Goal: Task Accomplishment & Management: Manage account settings

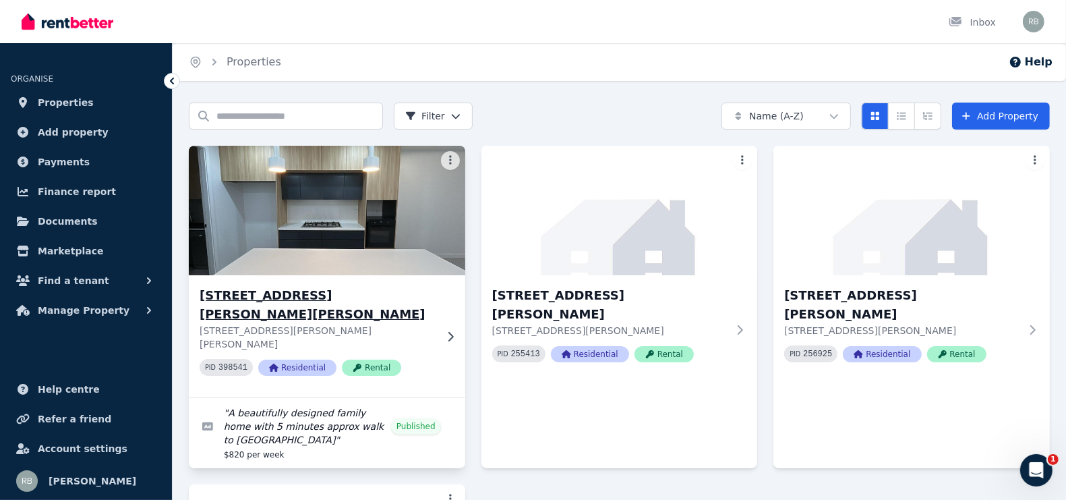
click at [352, 231] on img at bounding box center [327, 210] width 290 height 136
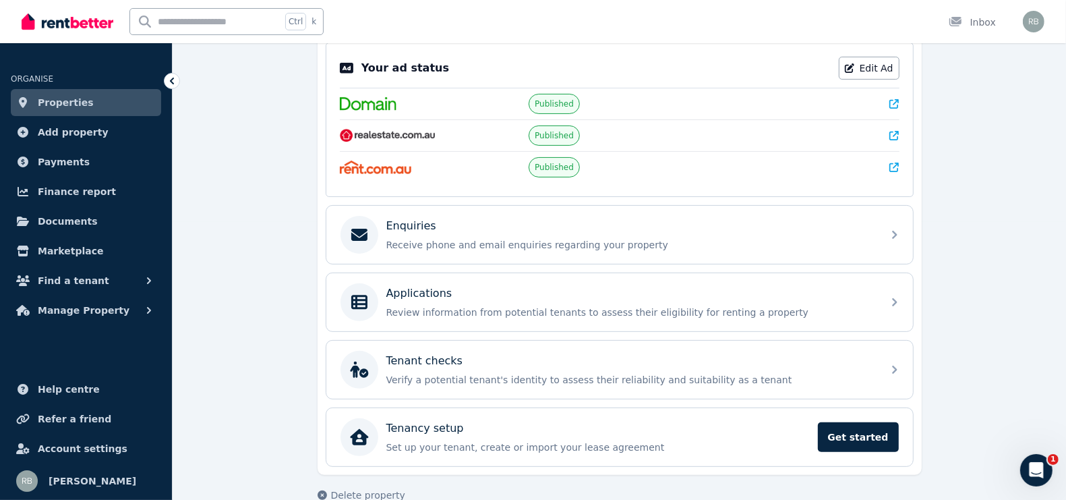
scroll to position [295, 0]
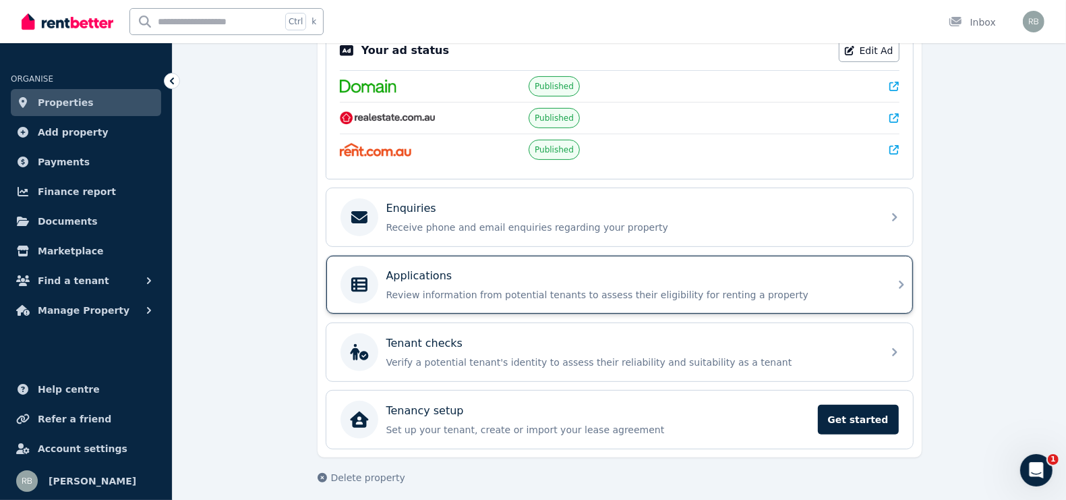
click at [534, 268] on div "Applications" at bounding box center [630, 276] width 488 height 16
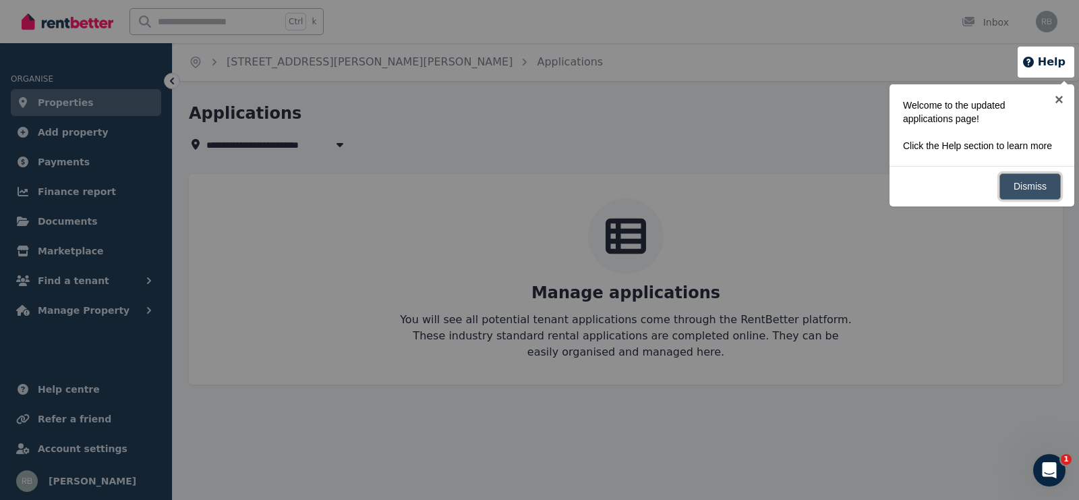
click at [1018, 198] on link "Dismiss" at bounding box center [1030, 186] width 61 height 26
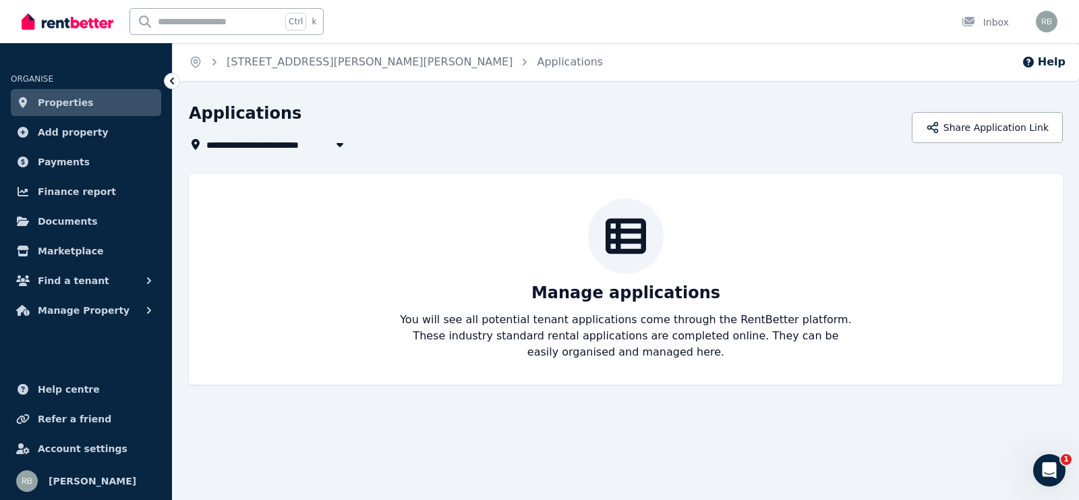
click at [806, 302] on div "Manage applications You will see all potential tenant applications come through…" at bounding box center [625, 279] width 847 height 162
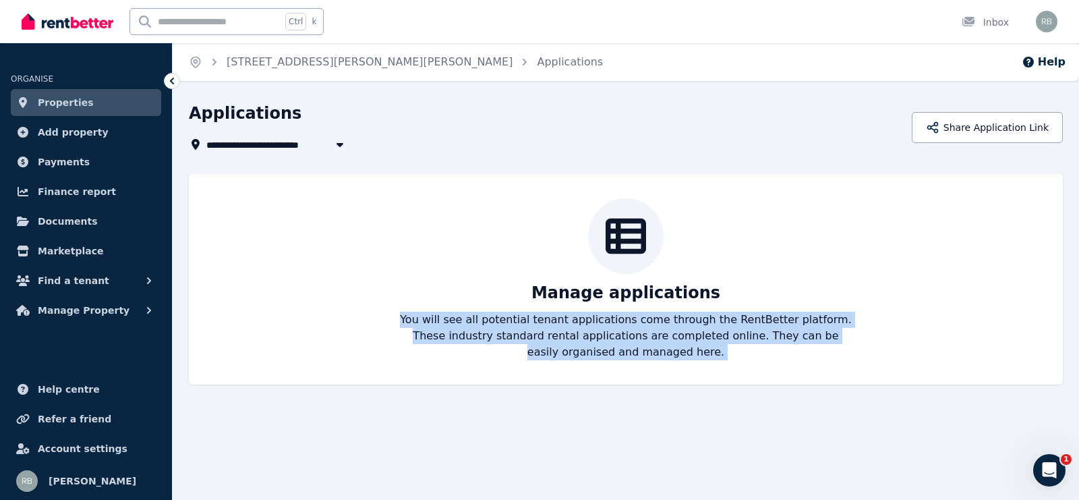
click at [806, 302] on div "Manage applications You will see all potential tenant applications come through…" at bounding box center [625, 279] width 847 height 162
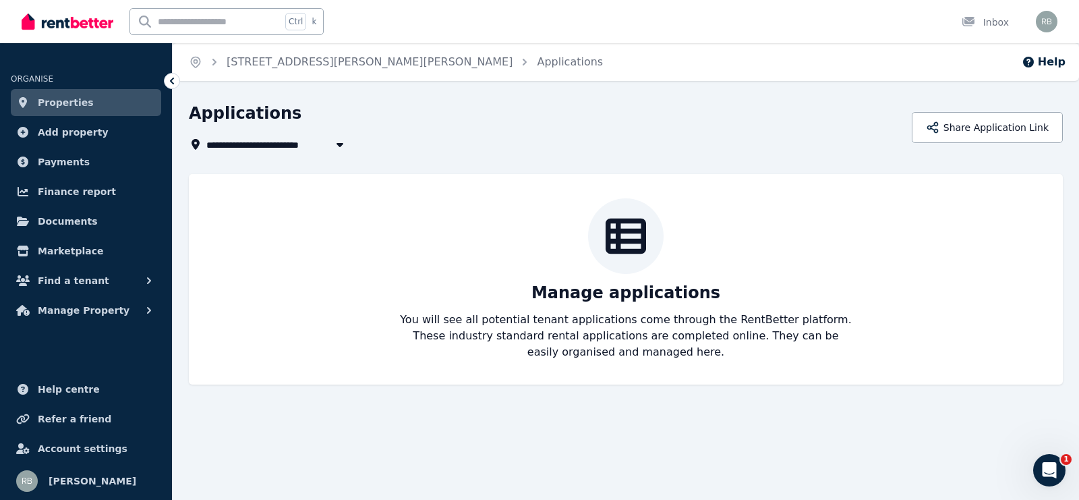
drag, startPoint x: 690, startPoint y: 247, endPoint x: 782, endPoint y: 212, distance: 98.8
click at [690, 246] on div "Manage applications You will see all potential tenant applications come through…" at bounding box center [625, 279] width 847 height 162
click at [805, 208] on div "Manage applications You will see all potential tenant applications come through…" at bounding box center [625, 279] width 847 height 162
click at [609, 240] on icon at bounding box center [626, 237] width 40 height 36
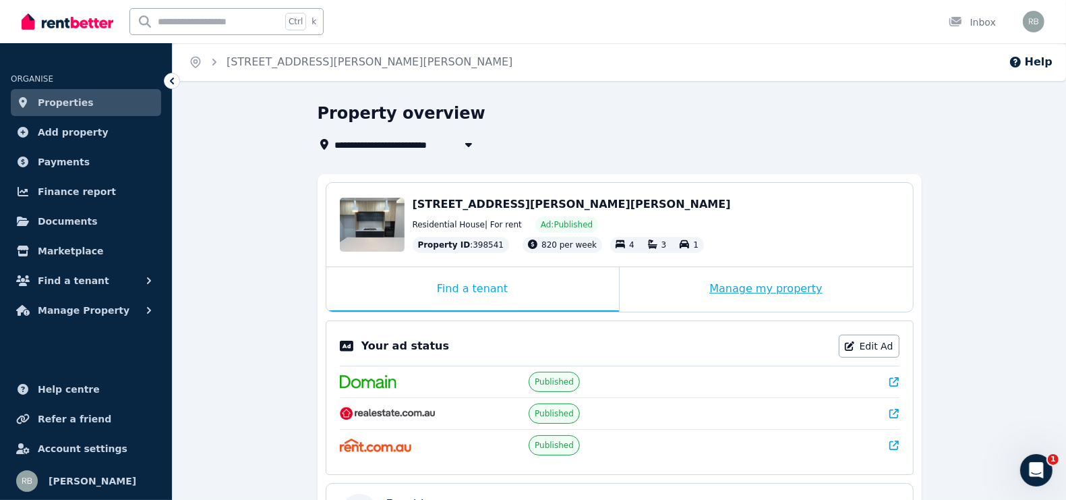
click at [748, 289] on div "Manage my property" at bounding box center [766, 289] width 293 height 45
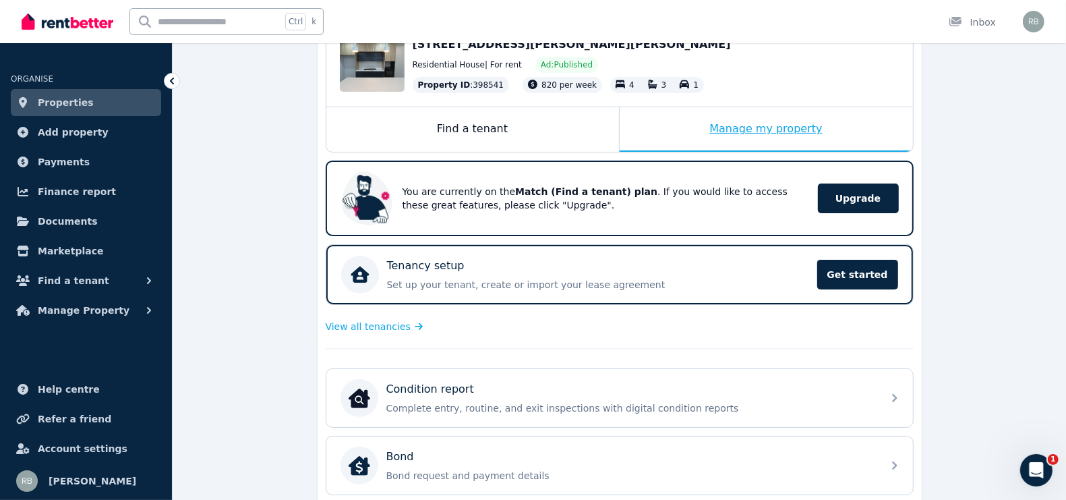
scroll to position [138, 0]
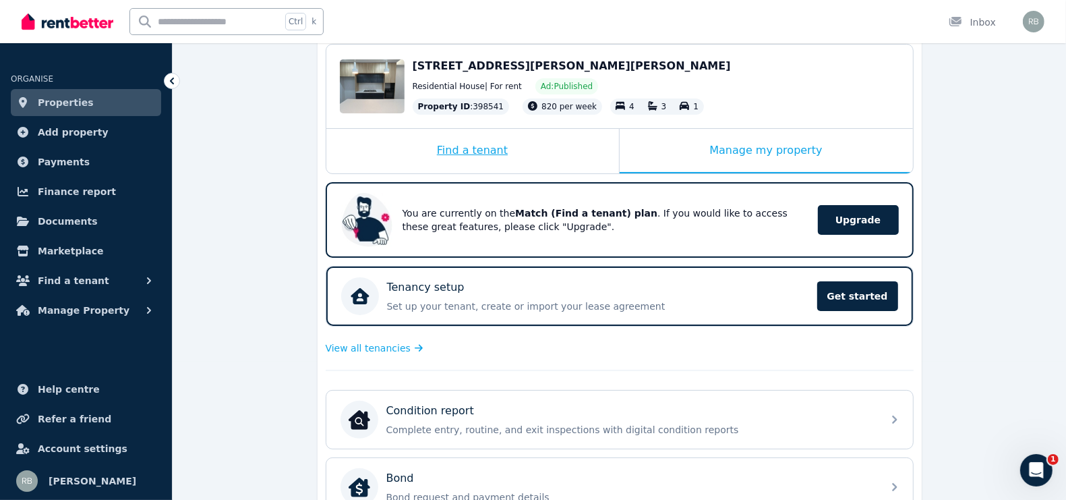
click at [486, 137] on div "Find a tenant" at bounding box center [472, 151] width 293 height 45
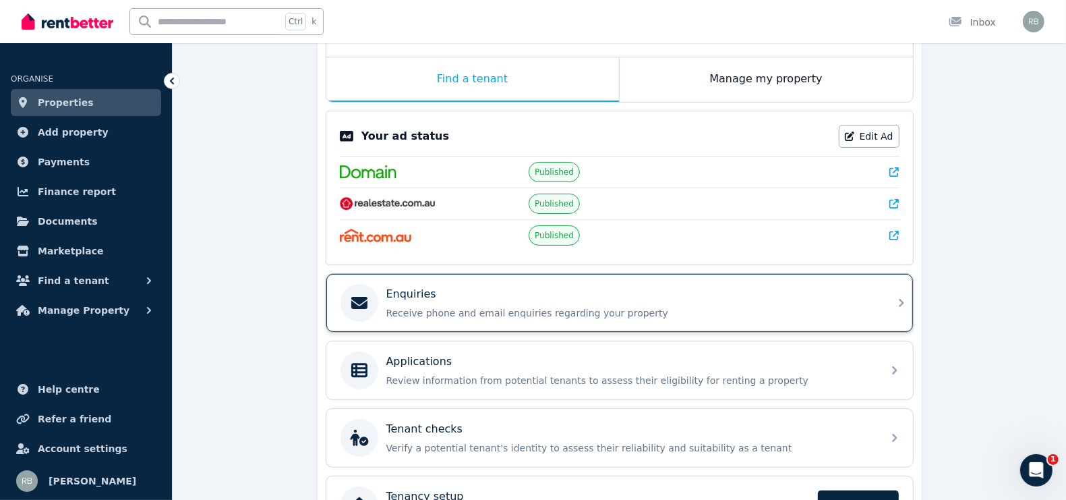
scroll to position [295, 0]
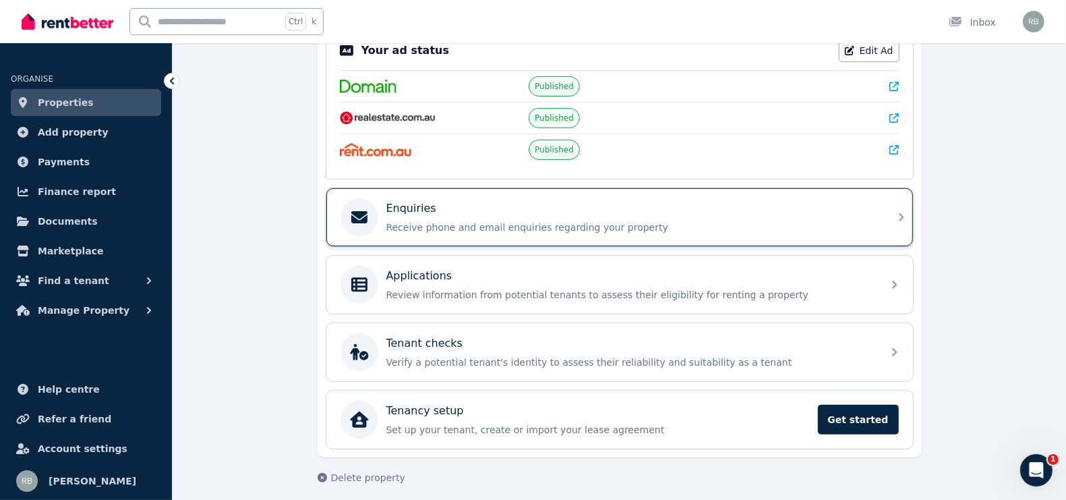
click at [573, 225] on p "Receive phone and email enquiries regarding your property" at bounding box center [630, 227] width 488 height 13
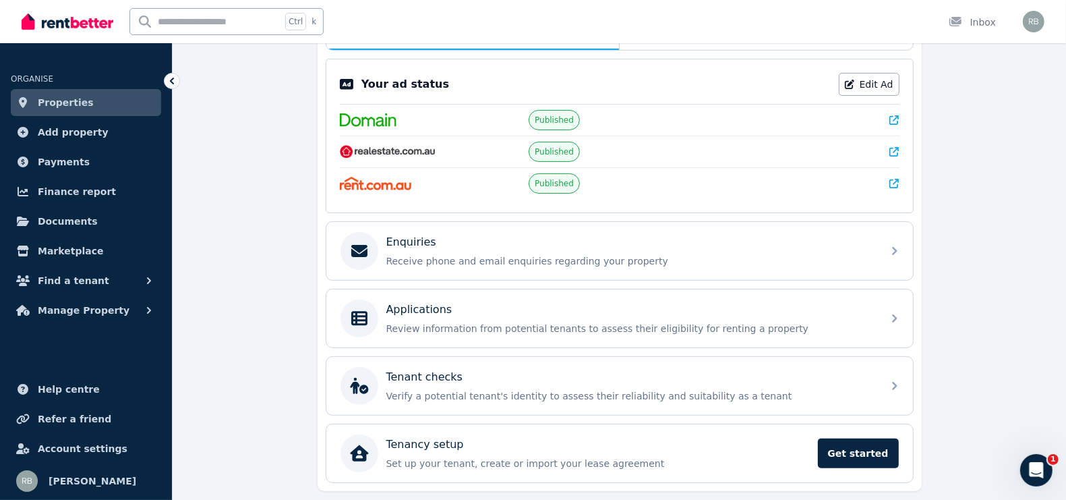
scroll to position [295, 0]
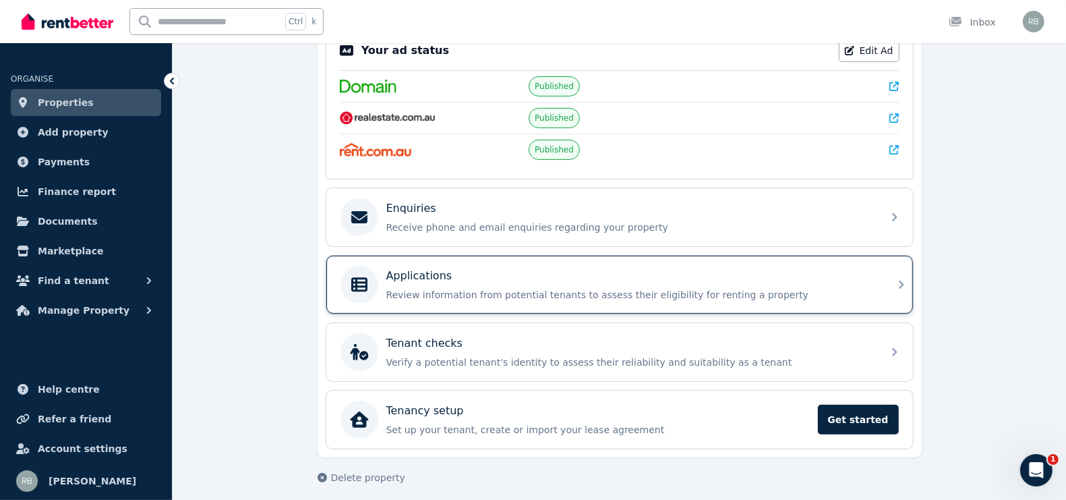
click at [414, 280] on div "Applications Review information from potential tenants to assess their eligibil…" at bounding box center [630, 285] width 488 height 34
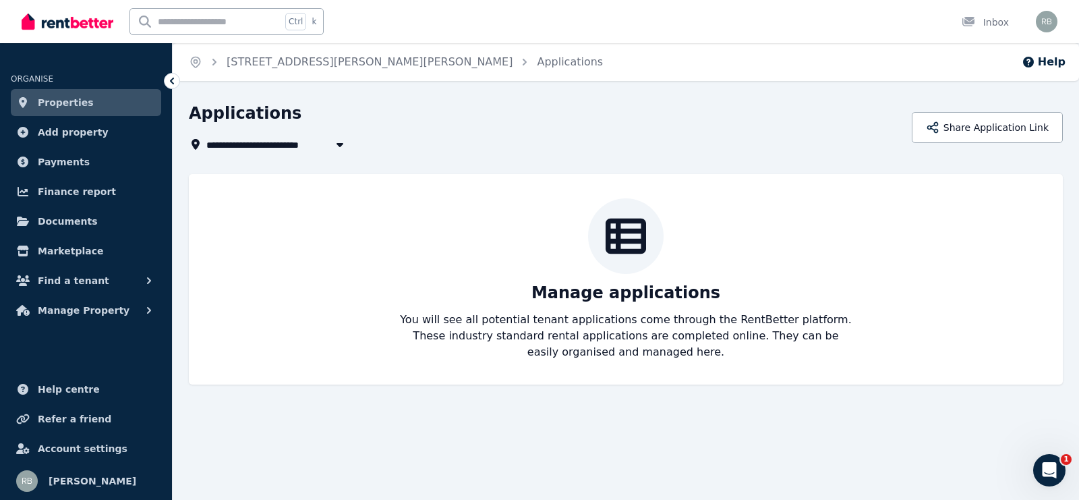
click at [827, 293] on div "Manage applications You will see all potential tenant applications come through…" at bounding box center [625, 279] width 847 height 162
